Goal: Check status: Check status

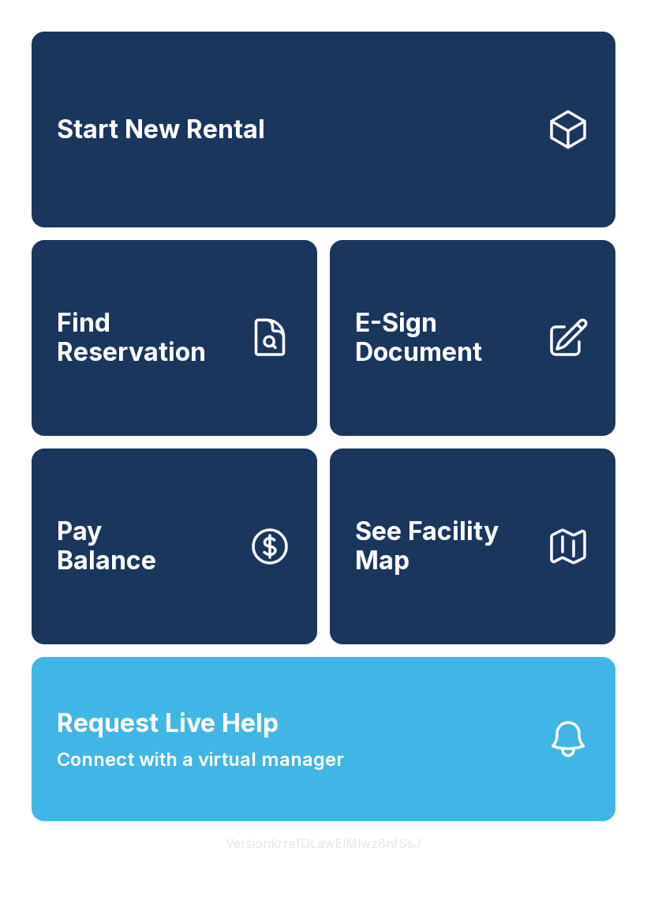
click at [174, 362] on span "Find Reservation" at bounding box center [146, 338] width 178 height 58
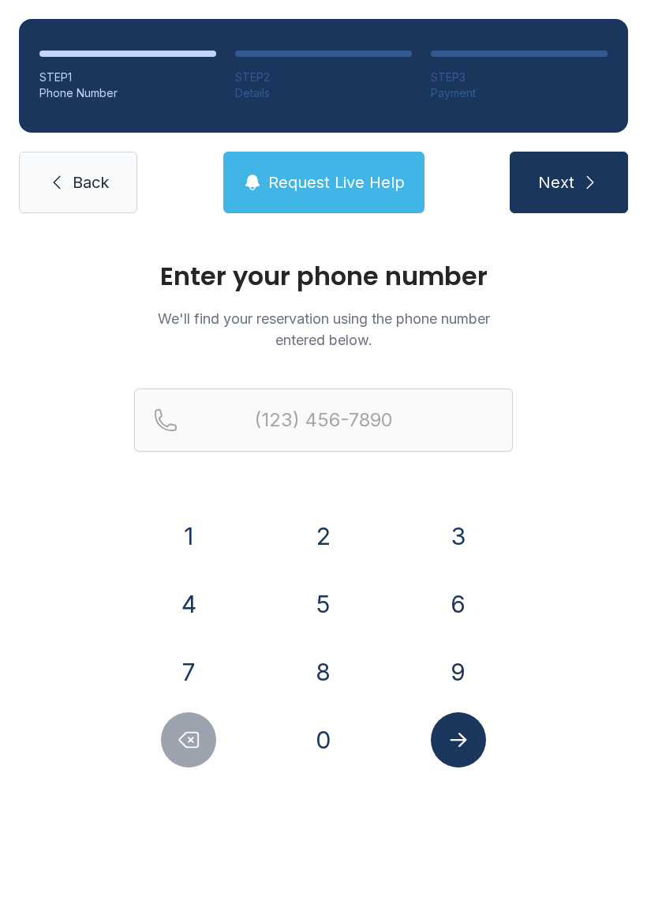
click at [205, 656] on button "7" at bounding box center [188, 671] width 55 height 55
click at [324, 597] on button "5" at bounding box center [323, 603] width 55 height 55
click at [166, 673] on button "7" at bounding box center [188, 671] width 55 height 55
click at [457, 670] on button "9" at bounding box center [458, 671] width 55 height 55
click at [321, 605] on button "5" at bounding box center [323, 603] width 55 height 55
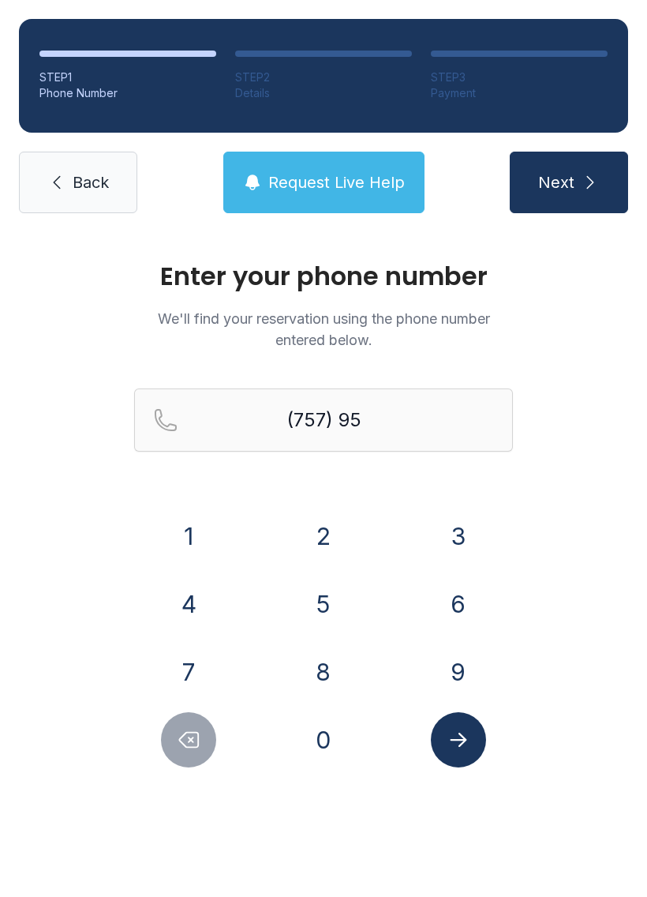
click at [310, 599] on button "5" at bounding box center [323, 603] width 55 height 55
click at [198, 527] on button "1" at bounding box center [188, 535] width 55 height 55
click at [190, 739] on icon "Delete number" at bounding box center [189, 740] width 19 height 15
click at [461, 532] on button "3" at bounding box center [458, 535] width 55 height 55
click at [199, 662] on button "7" at bounding box center [188, 671] width 55 height 55
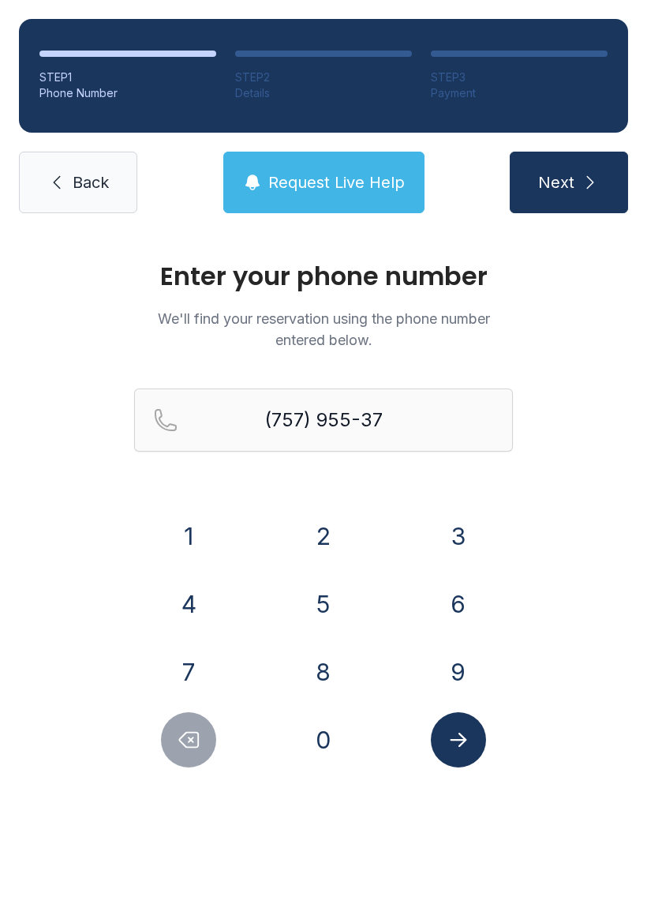
click at [201, 531] on button "1" at bounding box center [188, 535] width 55 height 55
click at [322, 528] on button "2" at bounding box center [323, 535] width 55 height 55
type input "[PHONE_NUMBER]"
click at [457, 745] on icon "Submit lookup form" at bounding box center [459, 740] width 24 height 24
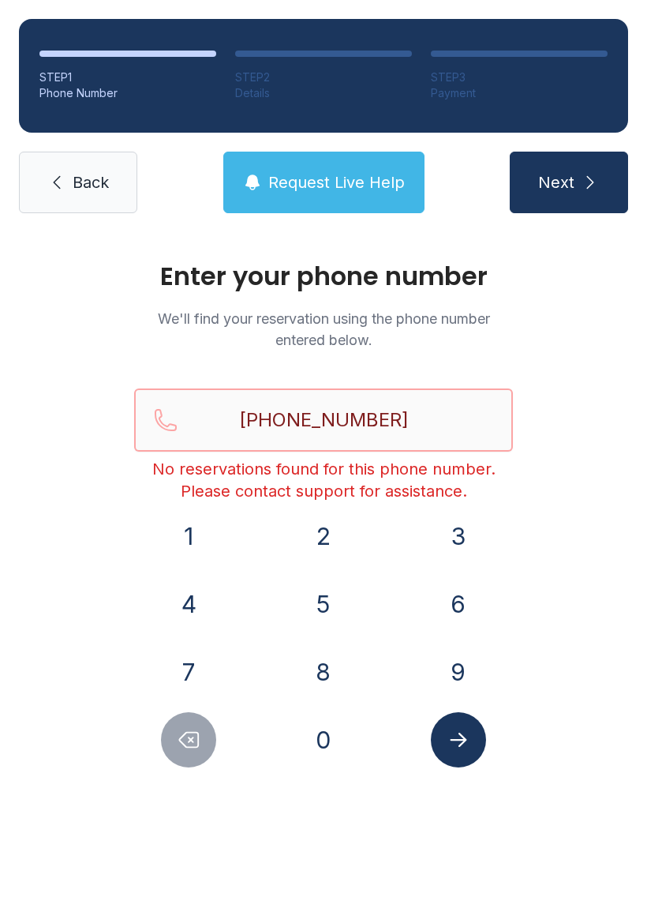
click at [436, 415] on input "[PHONE_NUMBER]" at bounding box center [323, 419] width 379 height 63
click at [81, 197] on link "Back" at bounding box center [78, 183] width 118 height 62
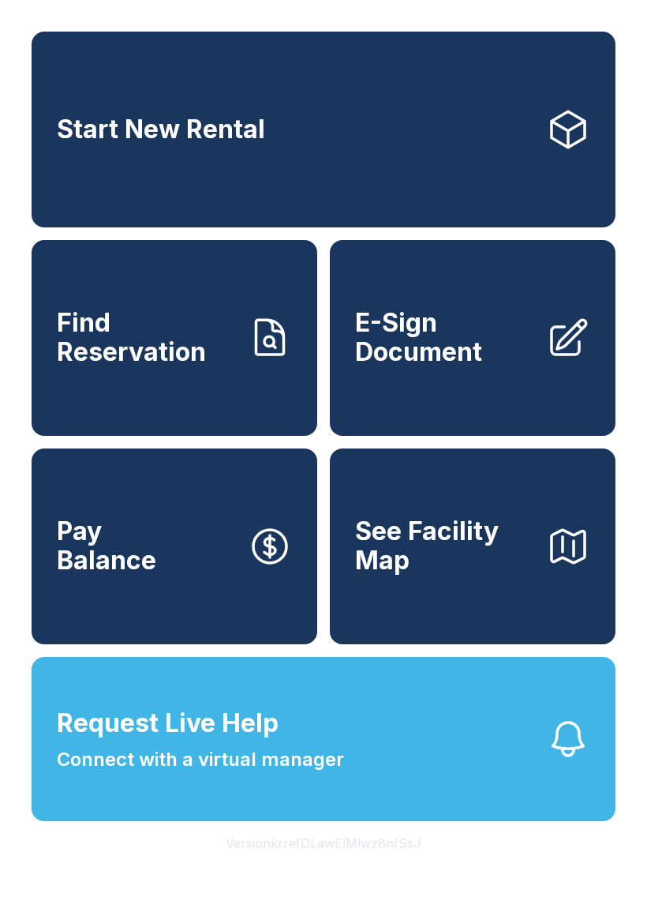
click at [482, 575] on span "See Facility Map" at bounding box center [444, 546] width 178 height 58
